Goal: Transaction & Acquisition: Purchase product/service

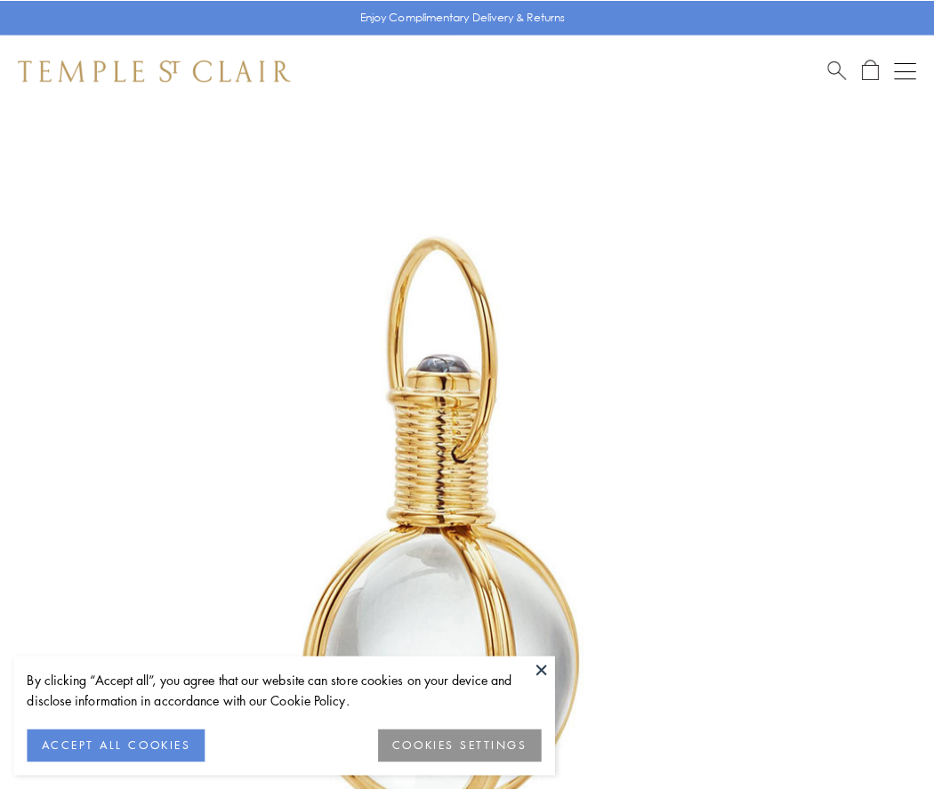
scroll to position [464, 0]
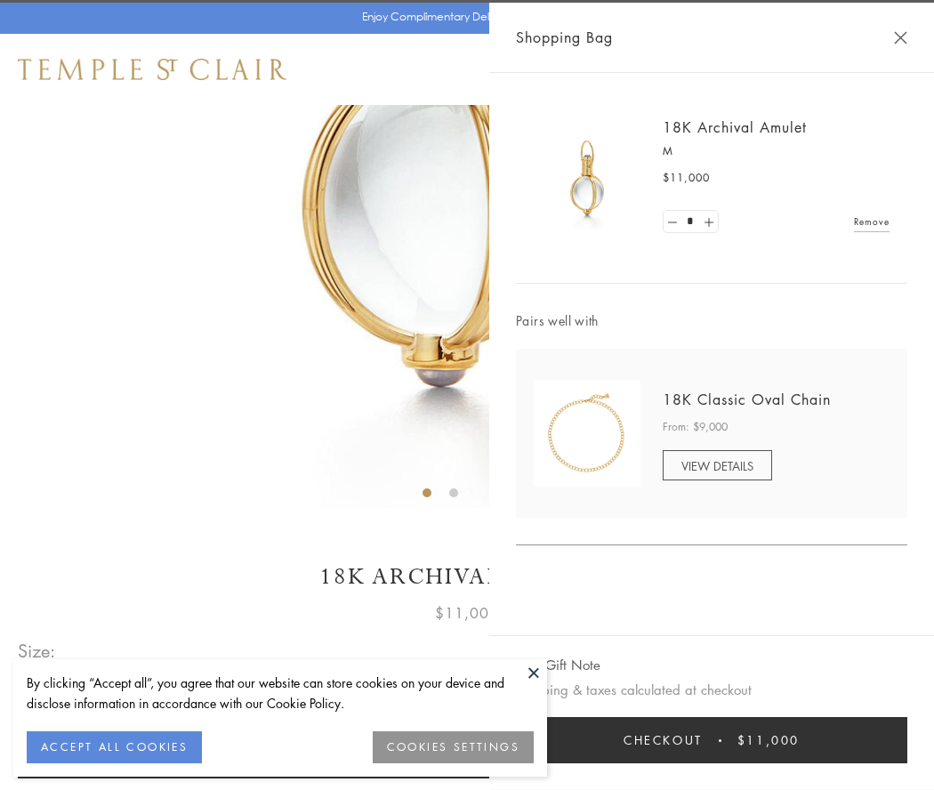
click at [711, 740] on button "Checkout $11,000" at bounding box center [711, 740] width 391 height 46
